Goal: Transaction & Acquisition: Purchase product/service

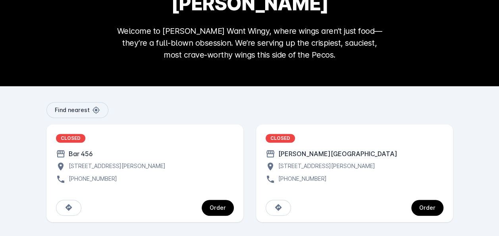
scroll to position [88, 0]
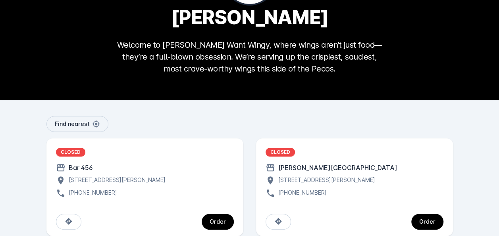
scroll to position [88, 0]
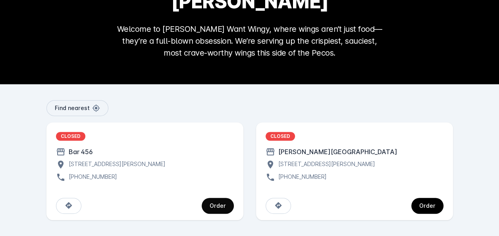
click at [215, 209] on div "Order" at bounding box center [218, 206] width 16 height 6
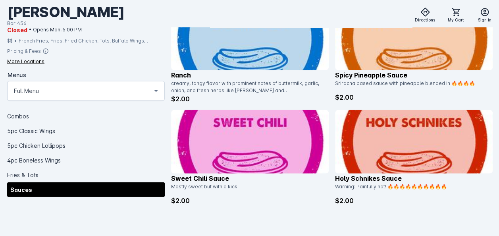
scroll to position [2271, 0]
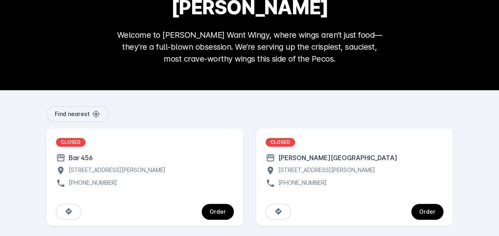
scroll to position [88, 0]
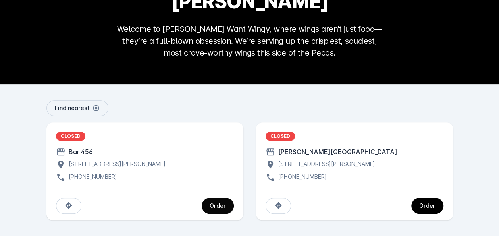
click at [221, 205] on div "Order" at bounding box center [218, 206] width 16 height 6
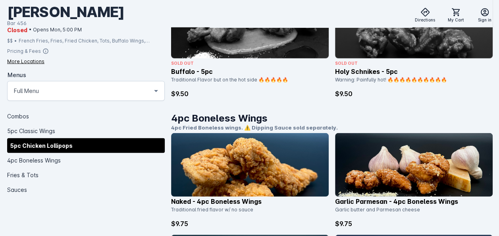
scroll to position [1073, 0]
